Goal: Task Accomplishment & Management: Use online tool/utility

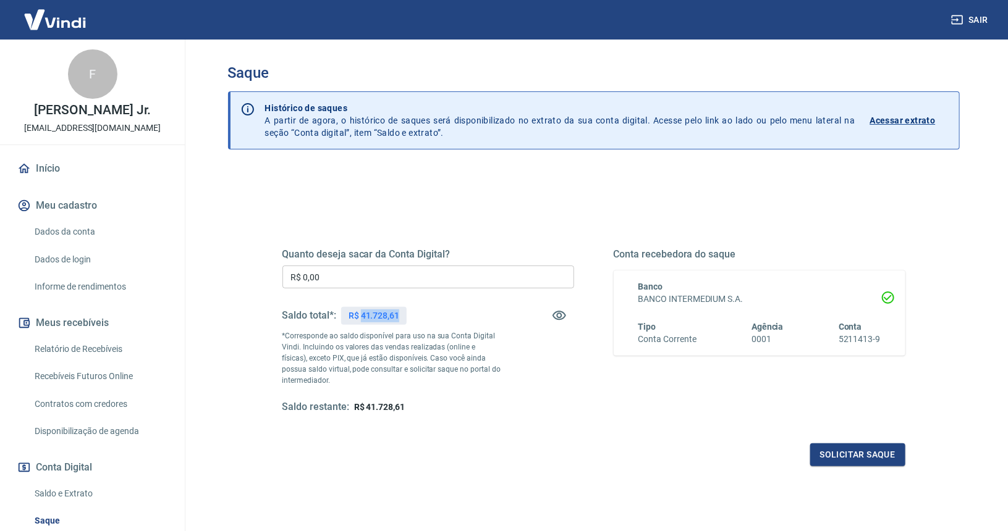
drag, startPoint x: 360, startPoint y: 315, endPoint x: 405, endPoint y: 313, distance: 44.5
click at [405, 313] on div "R$ 41.728,61" at bounding box center [373, 316] width 65 height 18
copy p "41.728,61"
drag, startPoint x: 280, startPoint y: 266, endPoint x: 218, endPoint y: 246, distance: 65.7
click at [220, 248] on div "Saque Histórico de saques A partir de agora, o histórico de saques será disponi…" at bounding box center [593, 280] width 761 height 481
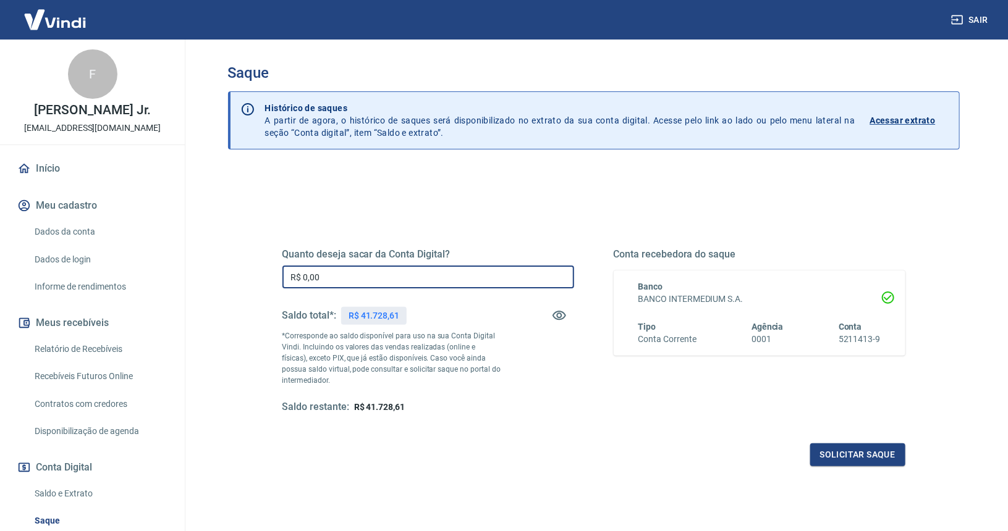
paste input "41.728,61"
type input "R$ 41.728,61"
click at [856, 457] on button "Solicitar saque" at bounding box center [857, 455] width 95 height 23
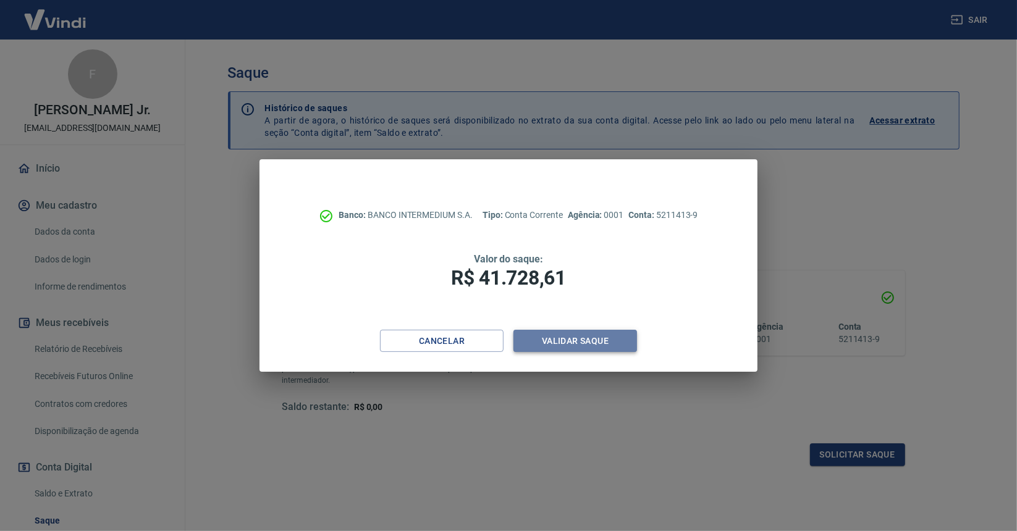
click at [599, 340] on button "Validar saque" at bounding box center [575, 341] width 124 height 23
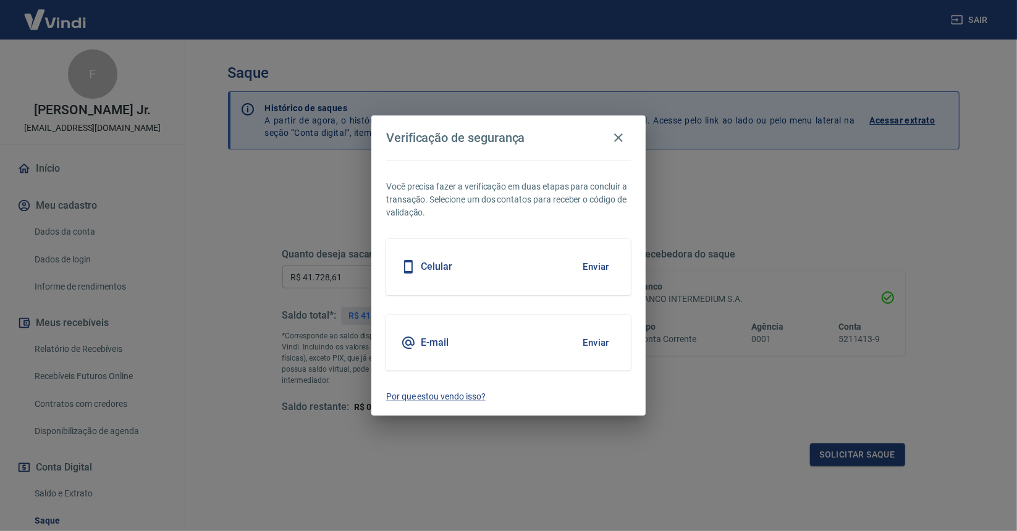
click at [444, 272] on h5 "Celular" at bounding box center [437, 267] width 32 height 12
click at [600, 263] on button "Enviar" at bounding box center [596, 267] width 40 height 26
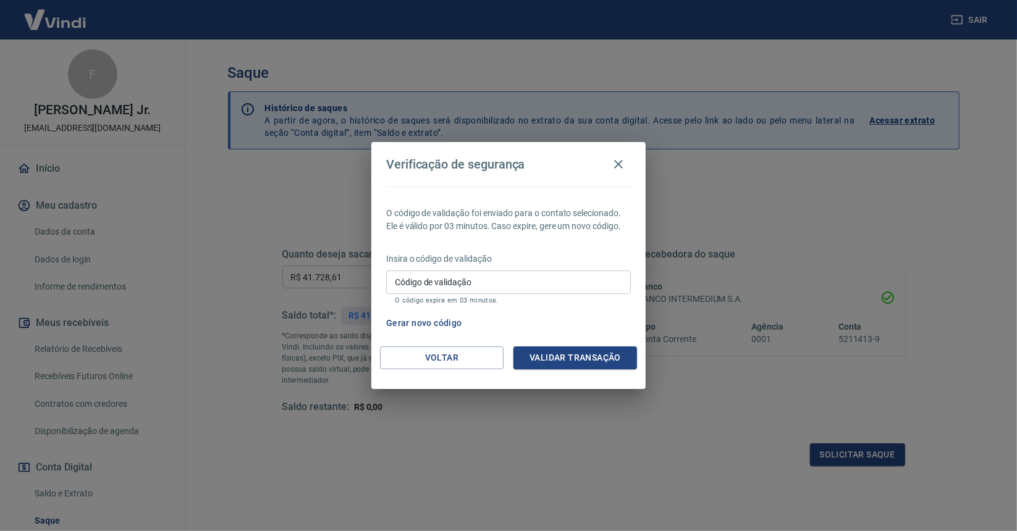
click at [455, 286] on input "Código de validação" at bounding box center [508, 282] width 245 height 23
type input "990066"
click at [552, 361] on button "Validar transação" at bounding box center [575, 358] width 124 height 23
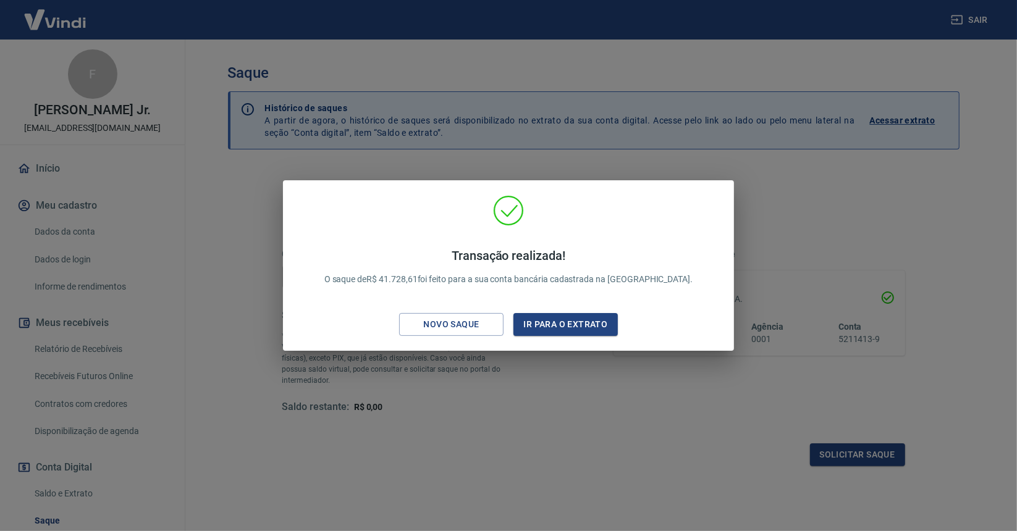
click at [537, 438] on div "Transação realizada! O saque de R$ 41.728,61 foi feito para a sua conta bancári…" at bounding box center [508, 265] width 1017 height 531
